Goal: Find contact information: Find contact information

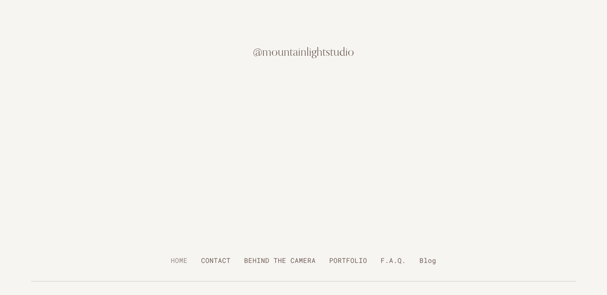
scroll to position [1992, 0]
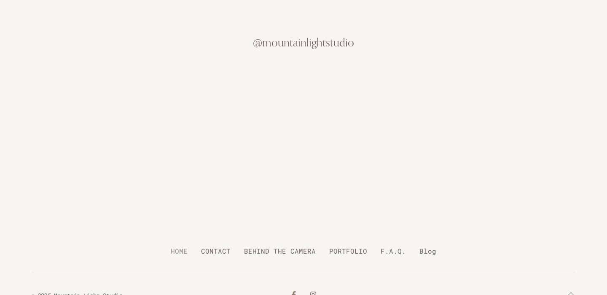
click at [312, 291] on icon at bounding box center [313, 294] width 7 height 7
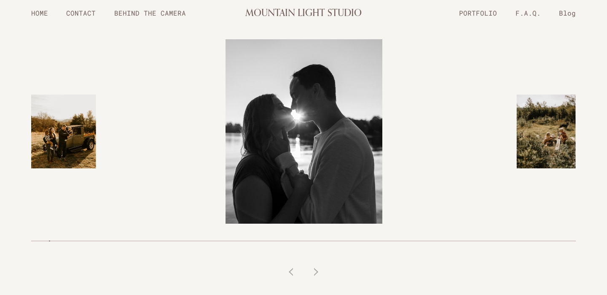
scroll to position [0, 0]
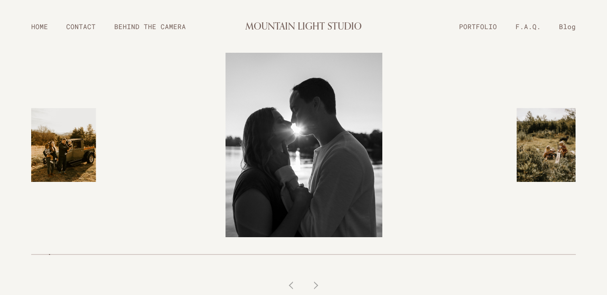
click at [167, 24] on link "BEHIND THE CAMERA" at bounding box center [150, 26] width 90 height 15
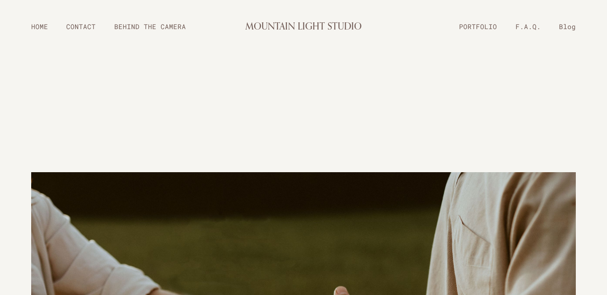
click at [490, 24] on link "PORTFOLIO" at bounding box center [478, 26] width 56 height 15
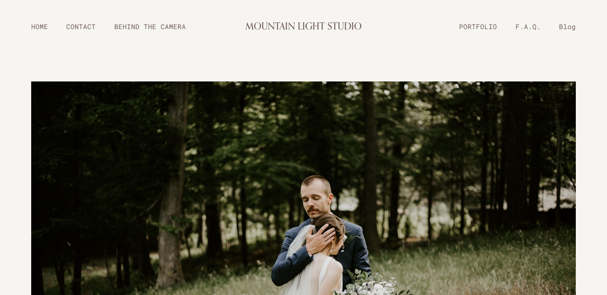
click at [490, 28] on link "PORTFOLIO" at bounding box center [478, 26] width 56 height 15
click at [522, 28] on link "F.A.Q." at bounding box center [527, 26] width 43 height 15
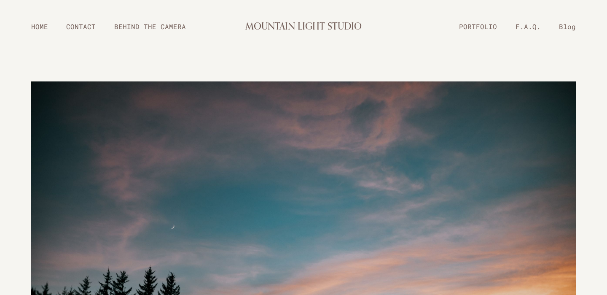
click at [72, 29] on link "CONTACT" at bounding box center [81, 26] width 48 height 15
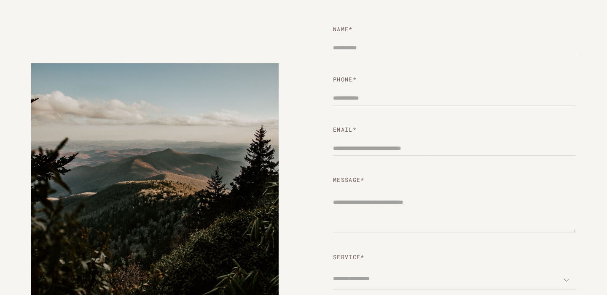
scroll to position [233, 0]
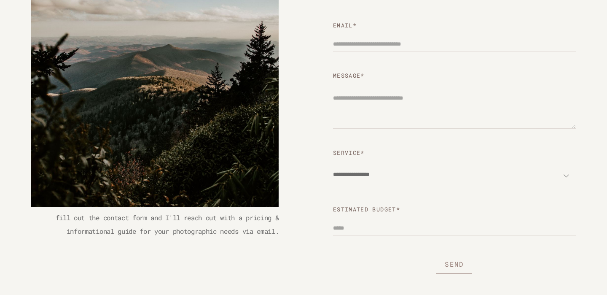
click at [389, 174] on select "**********" at bounding box center [454, 174] width 243 height 21
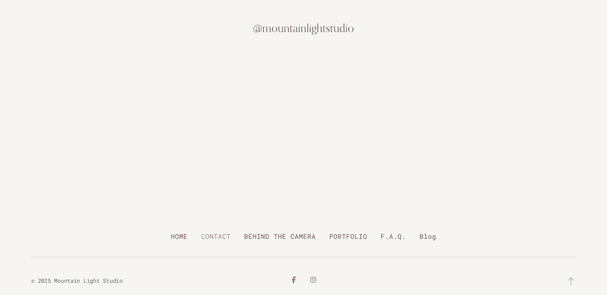
scroll to position [648, 0]
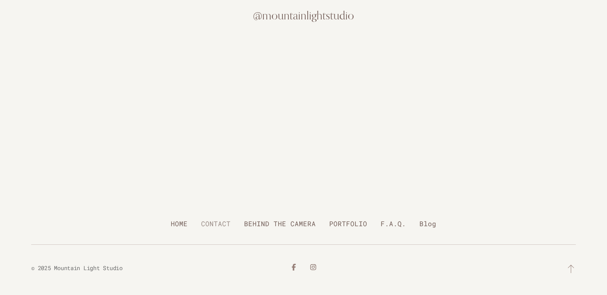
click at [311, 264] on icon at bounding box center [313, 267] width 6 height 6
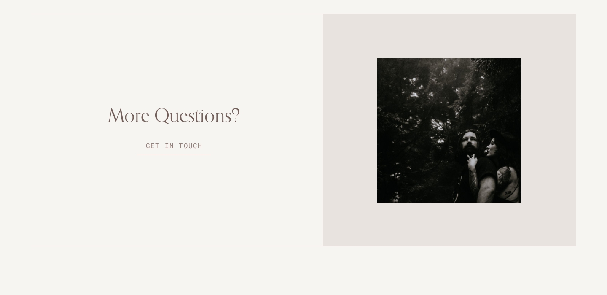
scroll to position [1884, 0]
